Goal: Transaction & Acquisition: Subscribe to service/newsletter

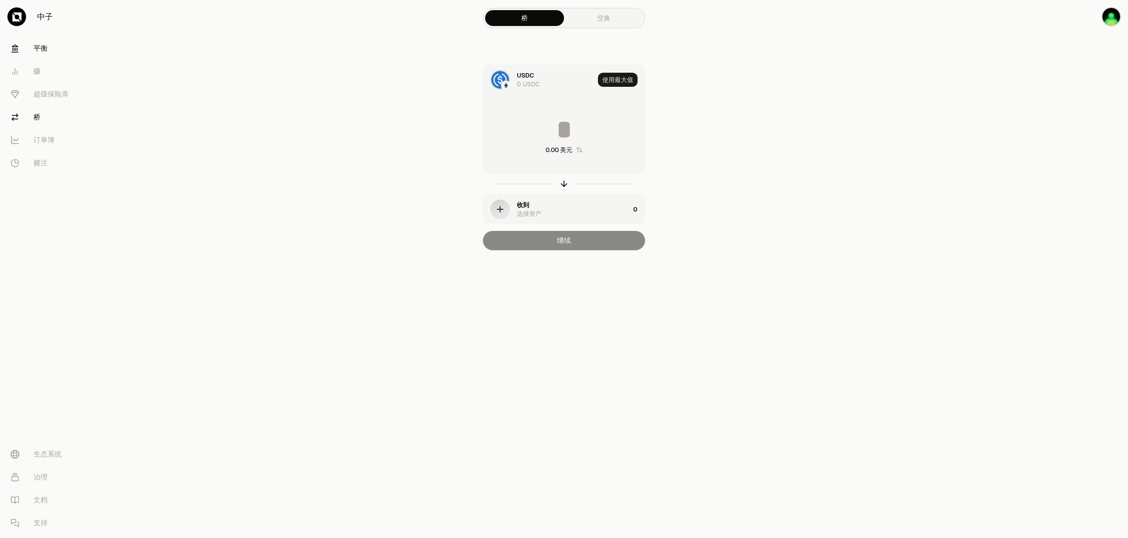
click at [41, 47] on font "平衡" at bounding box center [40, 48] width 14 height 9
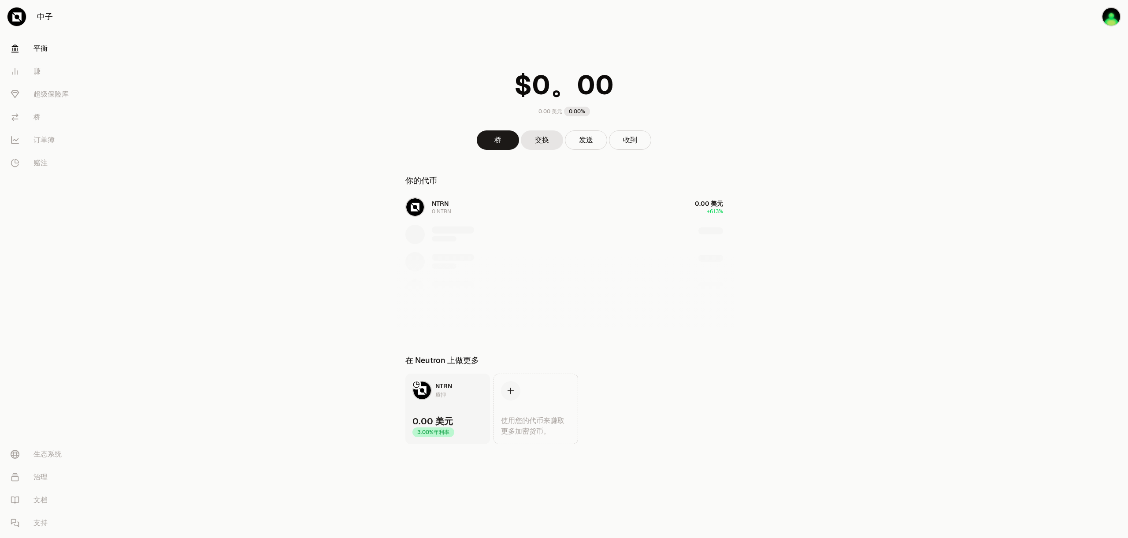
click at [449, 206] on div "NTRN 0 NTRN 0.00 美元 +6.13%" at bounding box center [564, 262] width 339 height 136
click at [701, 207] on div "NTRN 0 NTRN 0.00 美元 +6.13%" at bounding box center [564, 262] width 339 height 136
click at [415, 206] on div "NTRN 0 NTRN 0.00 美元 +6.13%" at bounding box center [564, 262] width 339 height 136
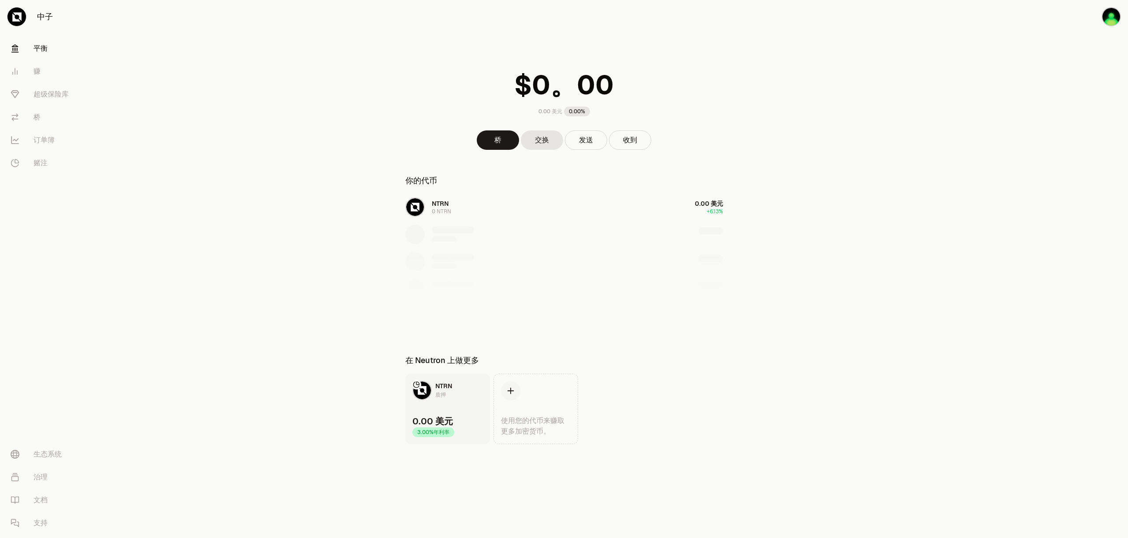
click at [319, 333] on main "0.00 美元 0.00% 桥 交换 发送 收到 你的代币 NTRN 0 NTRN 0.00 美元 +6.13% 在 Neutron 上做更多 NTRN 质押…" at bounding box center [613, 239] width 1029 height 479
click at [445, 392] on font "质押" at bounding box center [440, 394] width 11 height 7
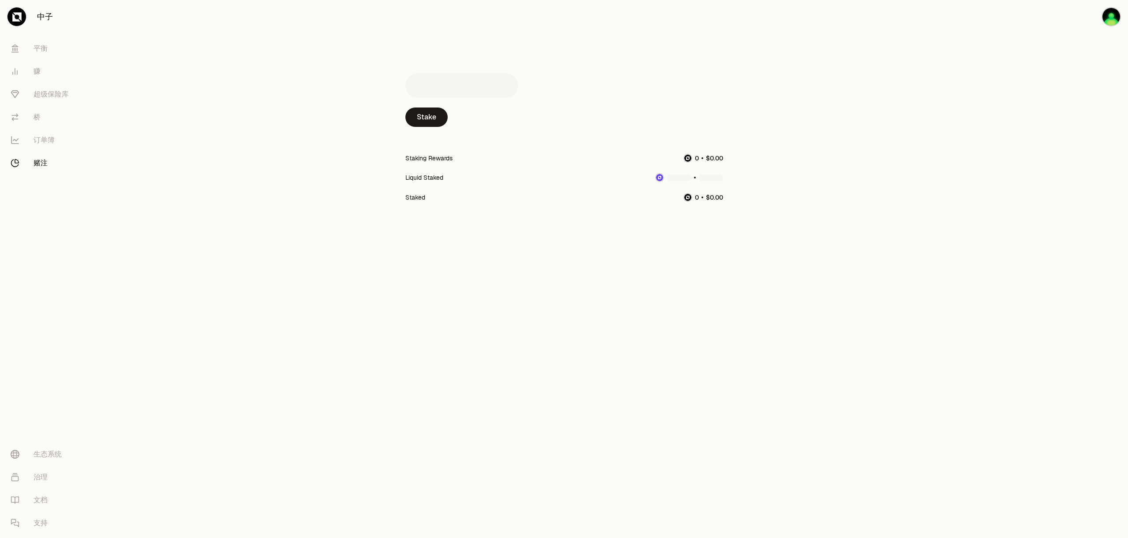
click at [446, 158] on div "Staking Rewards" at bounding box center [428, 158] width 47 height 9
click at [424, 170] on div "Liquid Staked" at bounding box center [564, 177] width 318 height 19
click at [438, 119] on link "Stake" at bounding box center [426, 116] width 42 height 19
